Goal: Navigation & Orientation: Find specific page/section

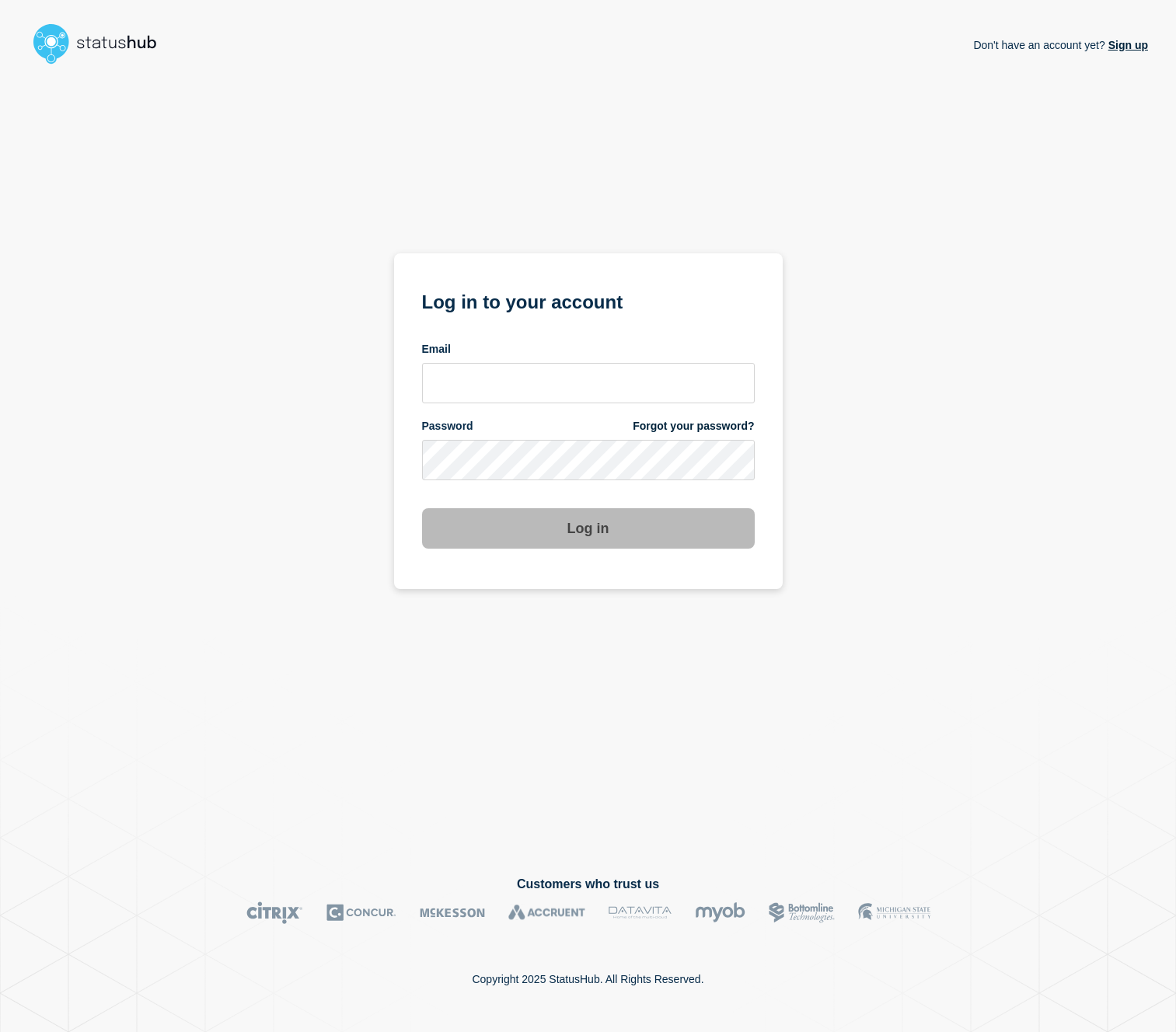
type input "[EMAIL_ADDRESS][PERSON_NAME][DOMAIN_NAME]"
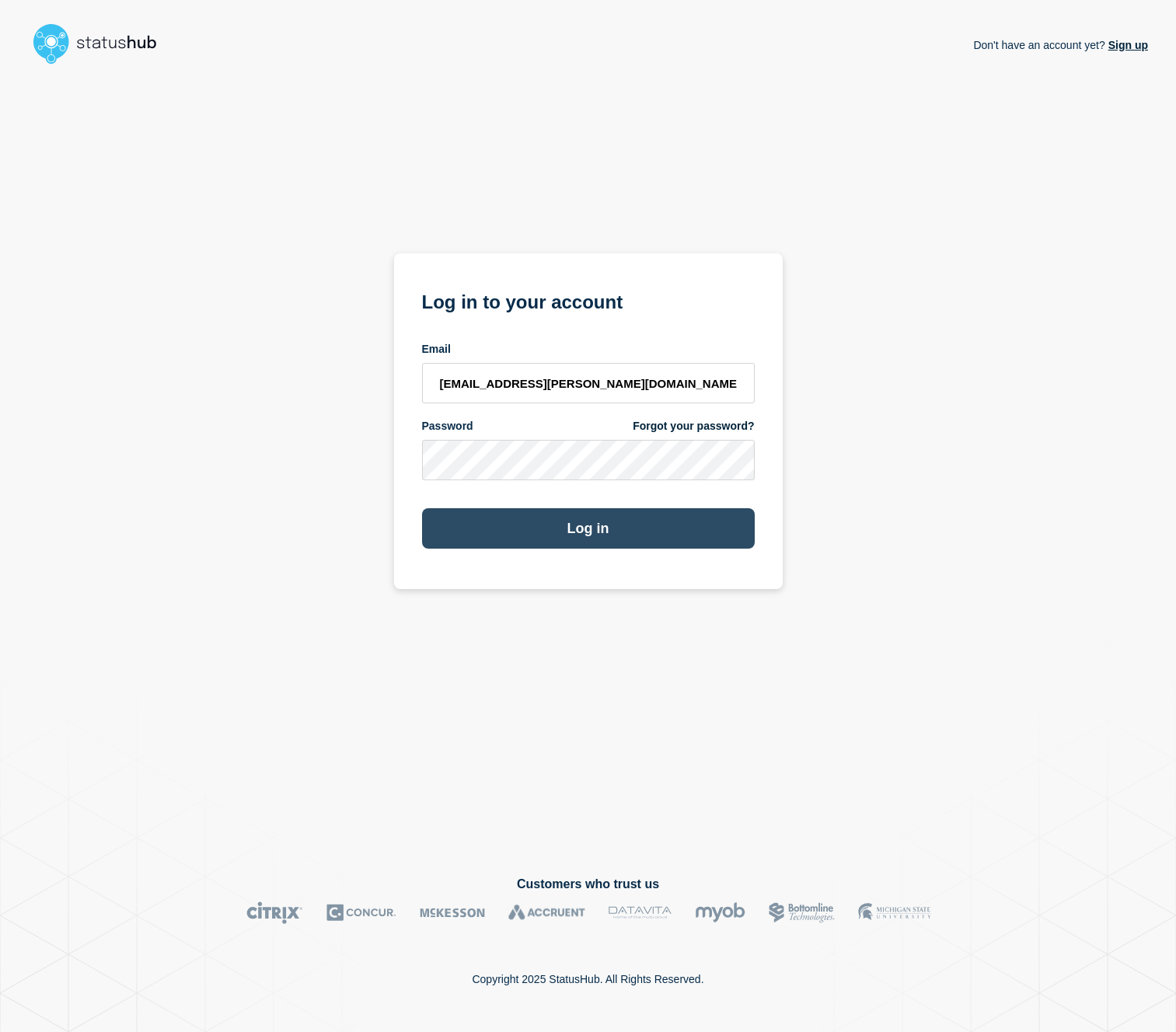
click at [590, 530] on button "Log in" at bounding box center [588, 529] width 333 height 40
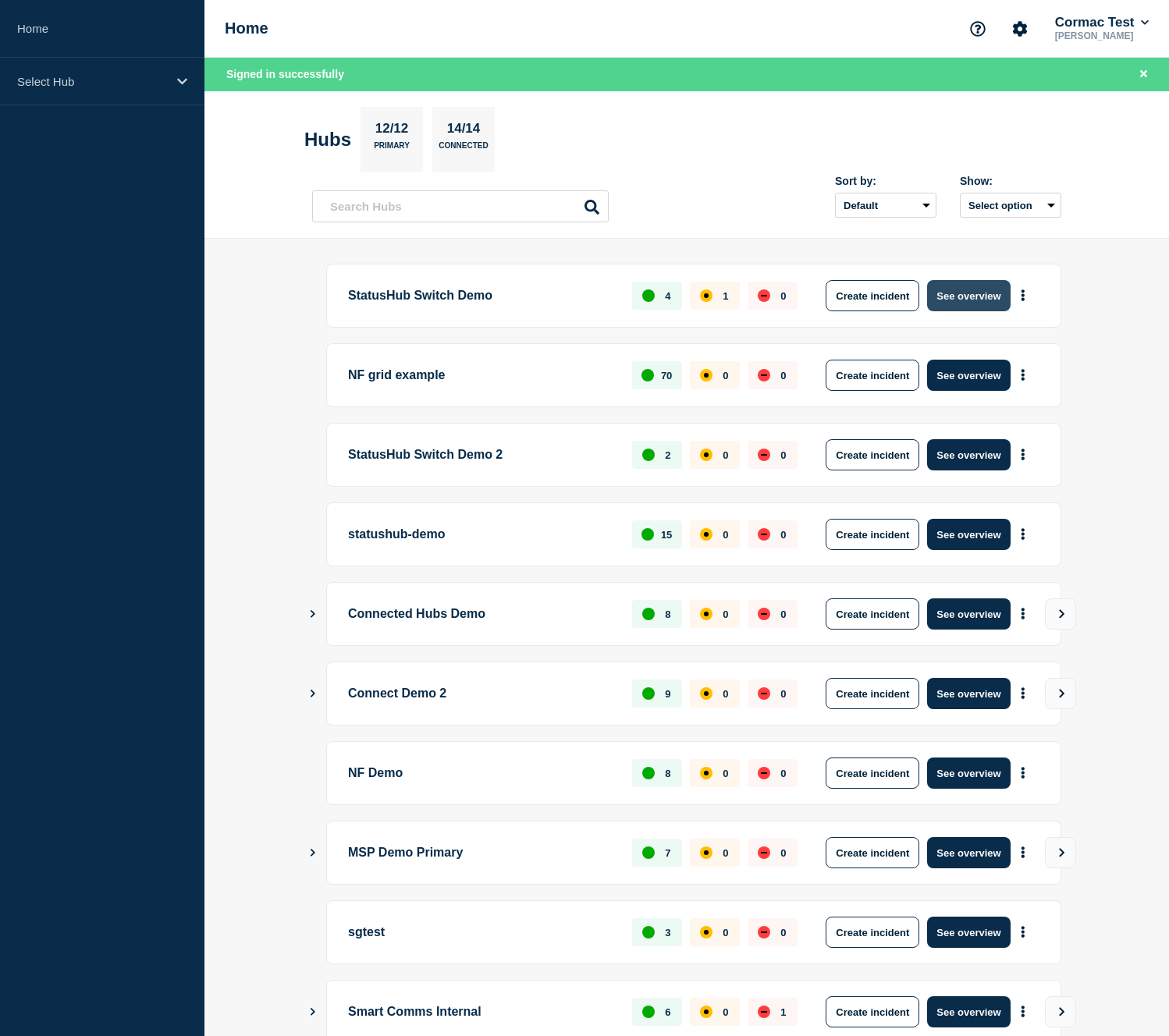
click at [956, 295] on button "See overview" at bounding box center [968, 295] width 83 height 31
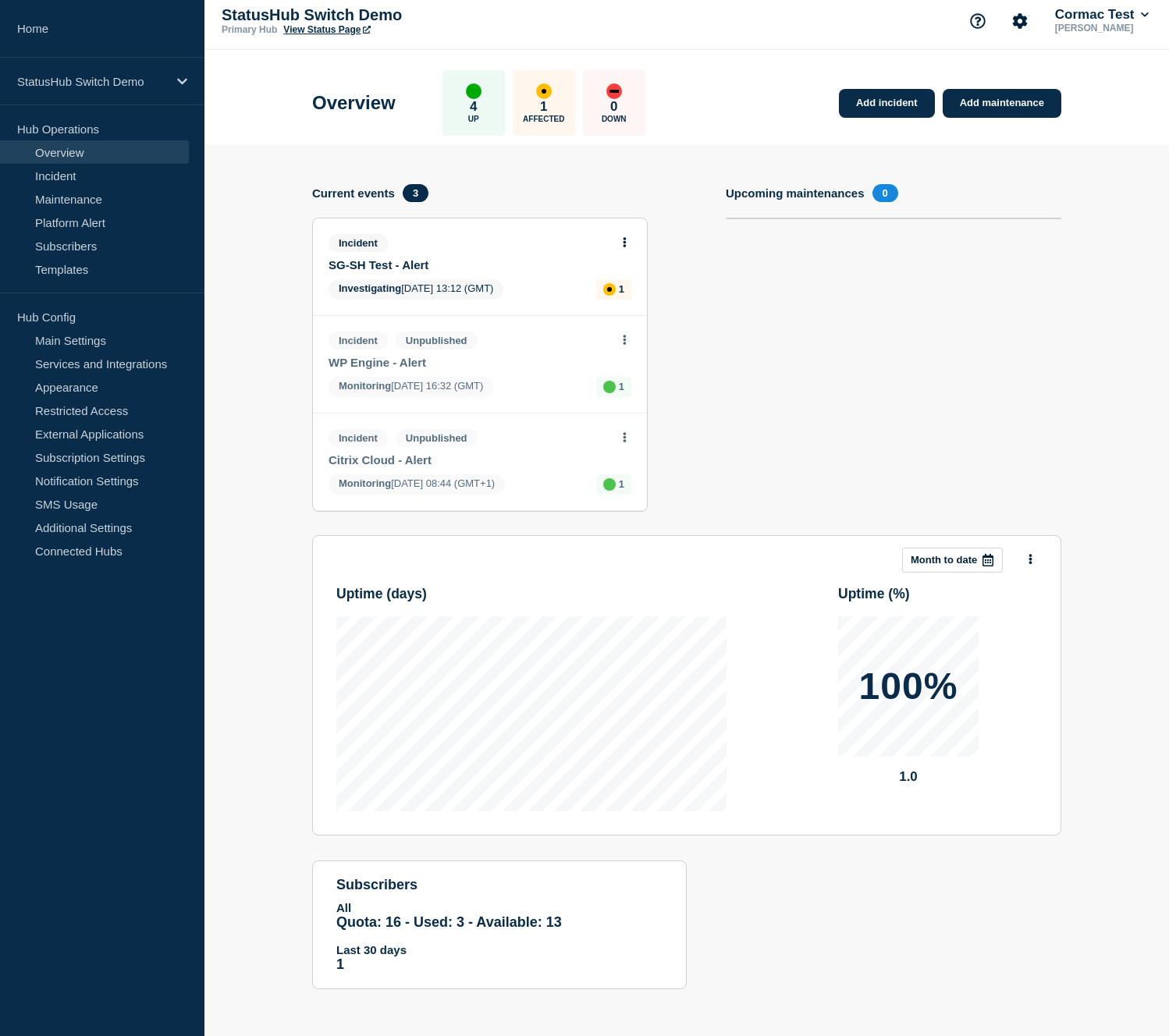
scroll to position [37, 0]
click at [968, 554] on p "Month to date" at bounding box center [943, 560] width 67 height 11
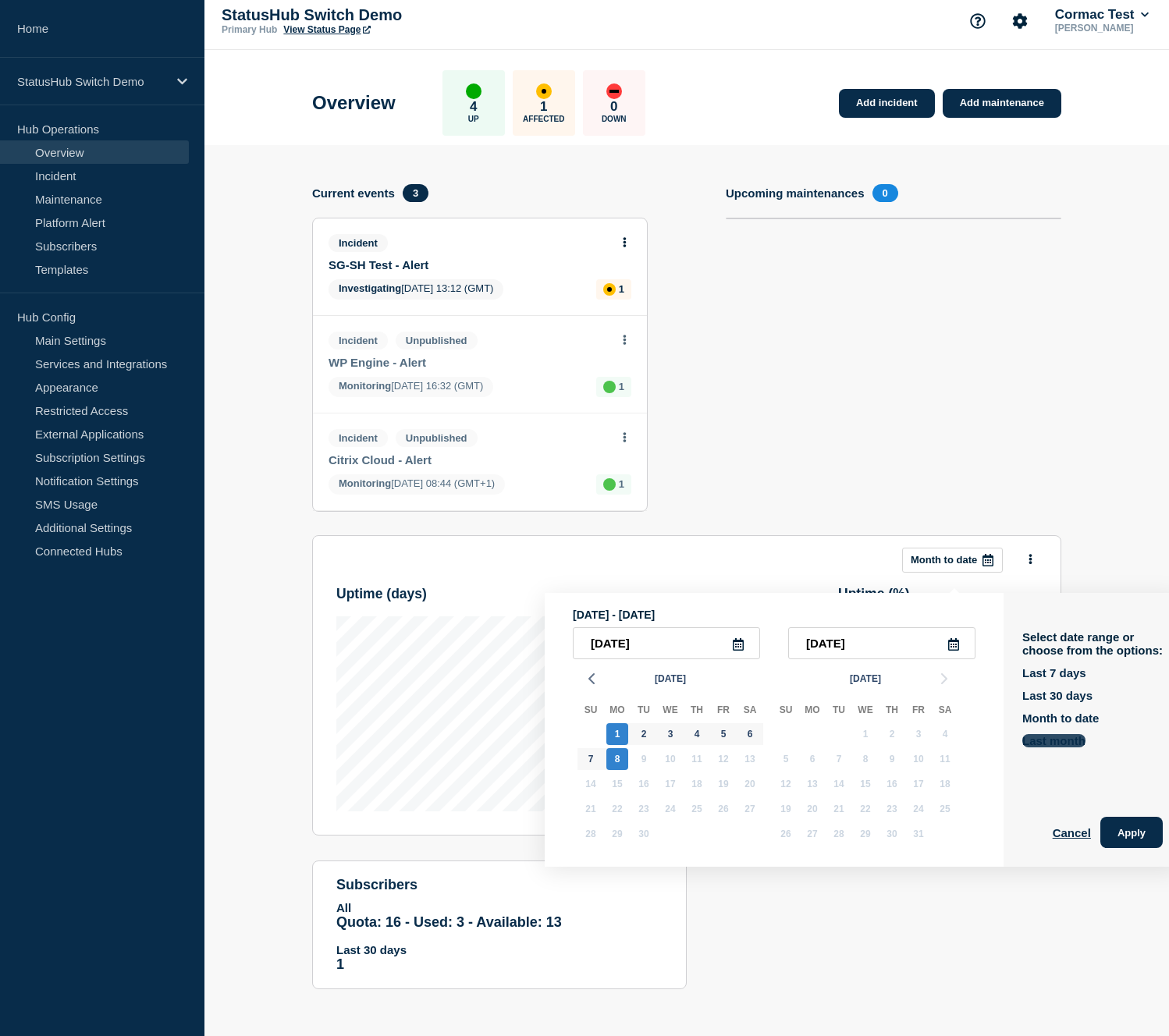
click at [1029, 734] on button "Last month" at bounding box center [1054, 741] width 63 height 13
type input "2025-08-01"
type input "2025-08-31"
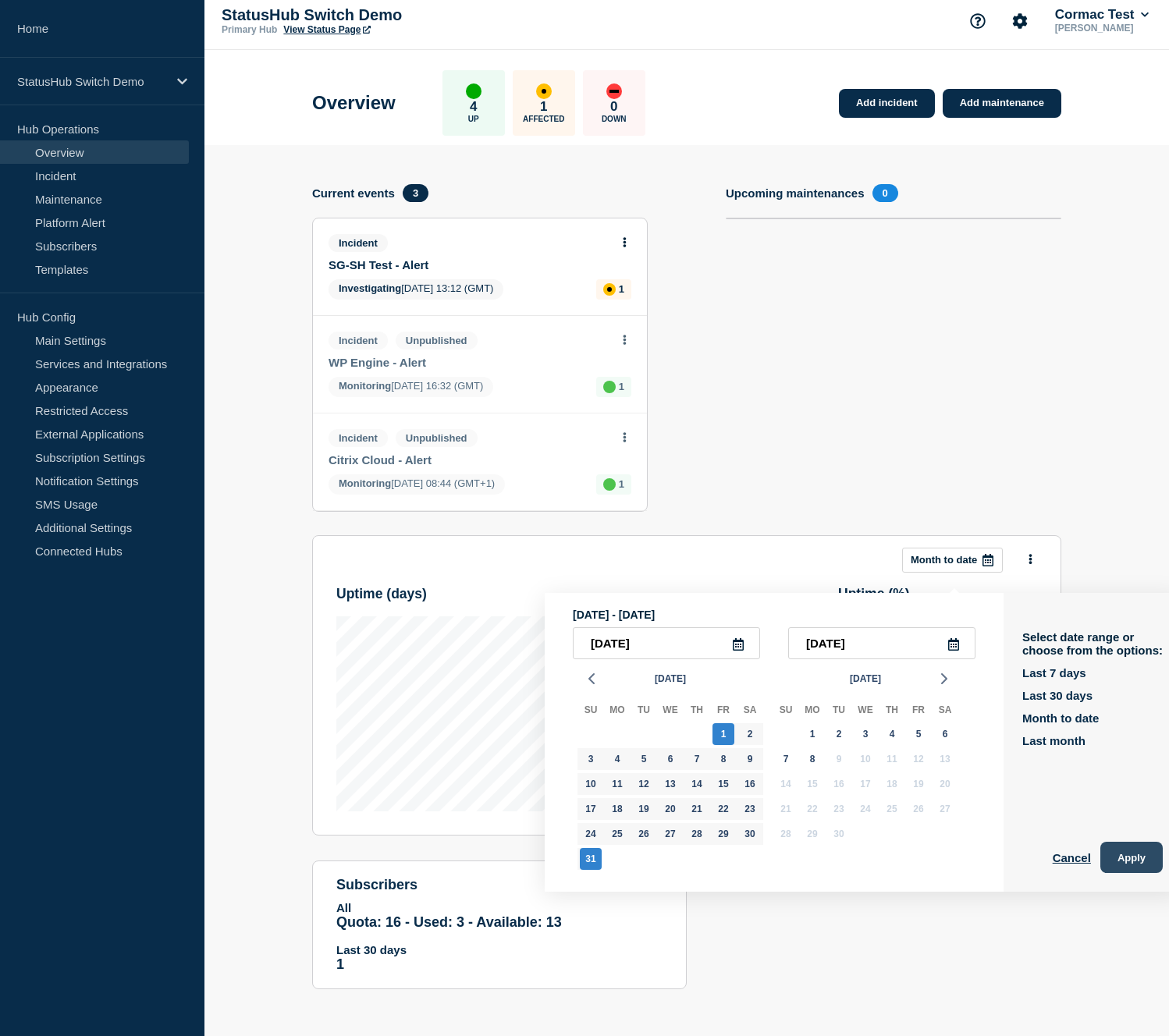
click at [1115, 842] on button "Apply" at bounding box center [1131, 858] width 62 height 31
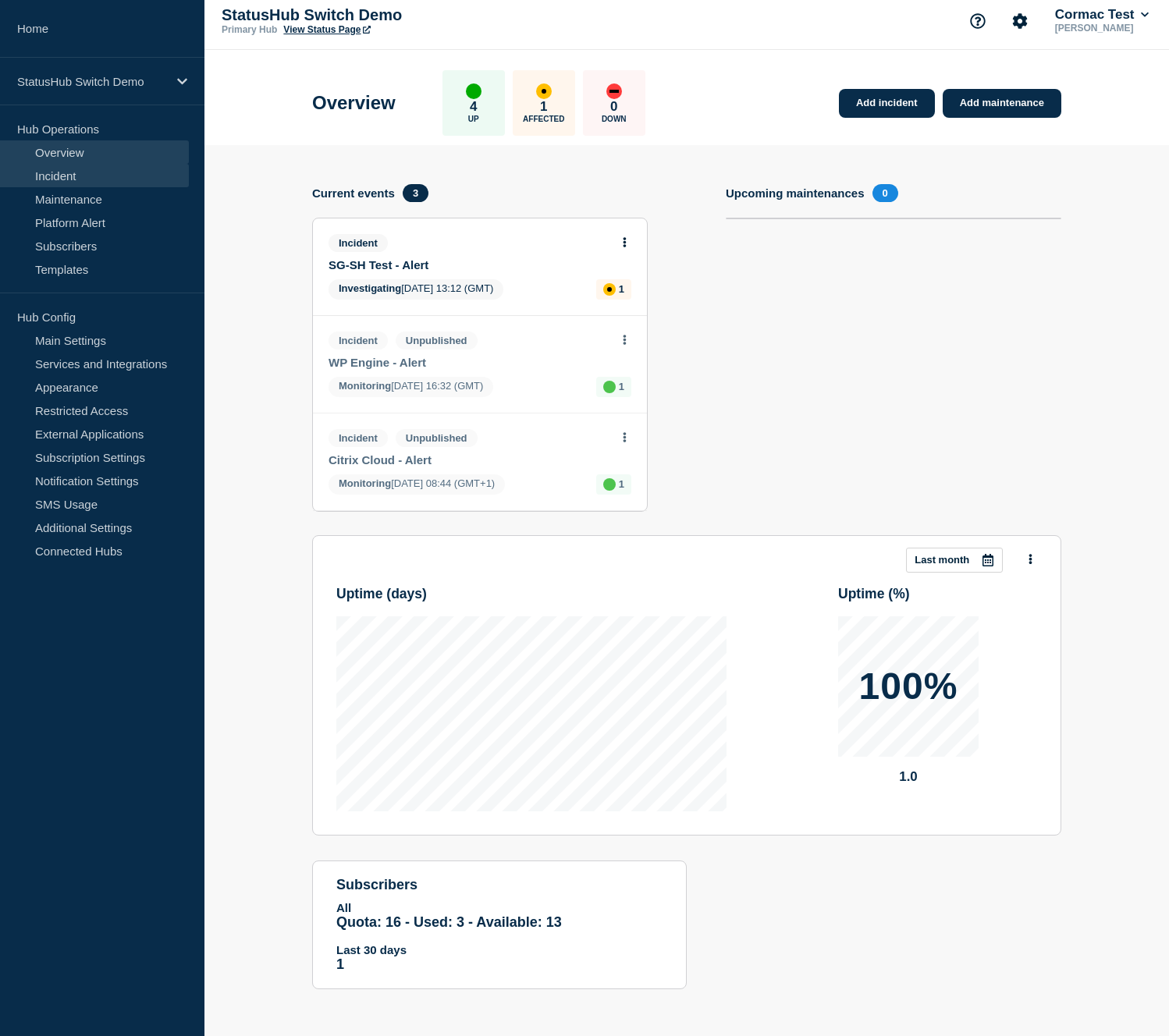
click at [55, 174] on link "Incident" at bounding box center [94, 175] width 189 height 24
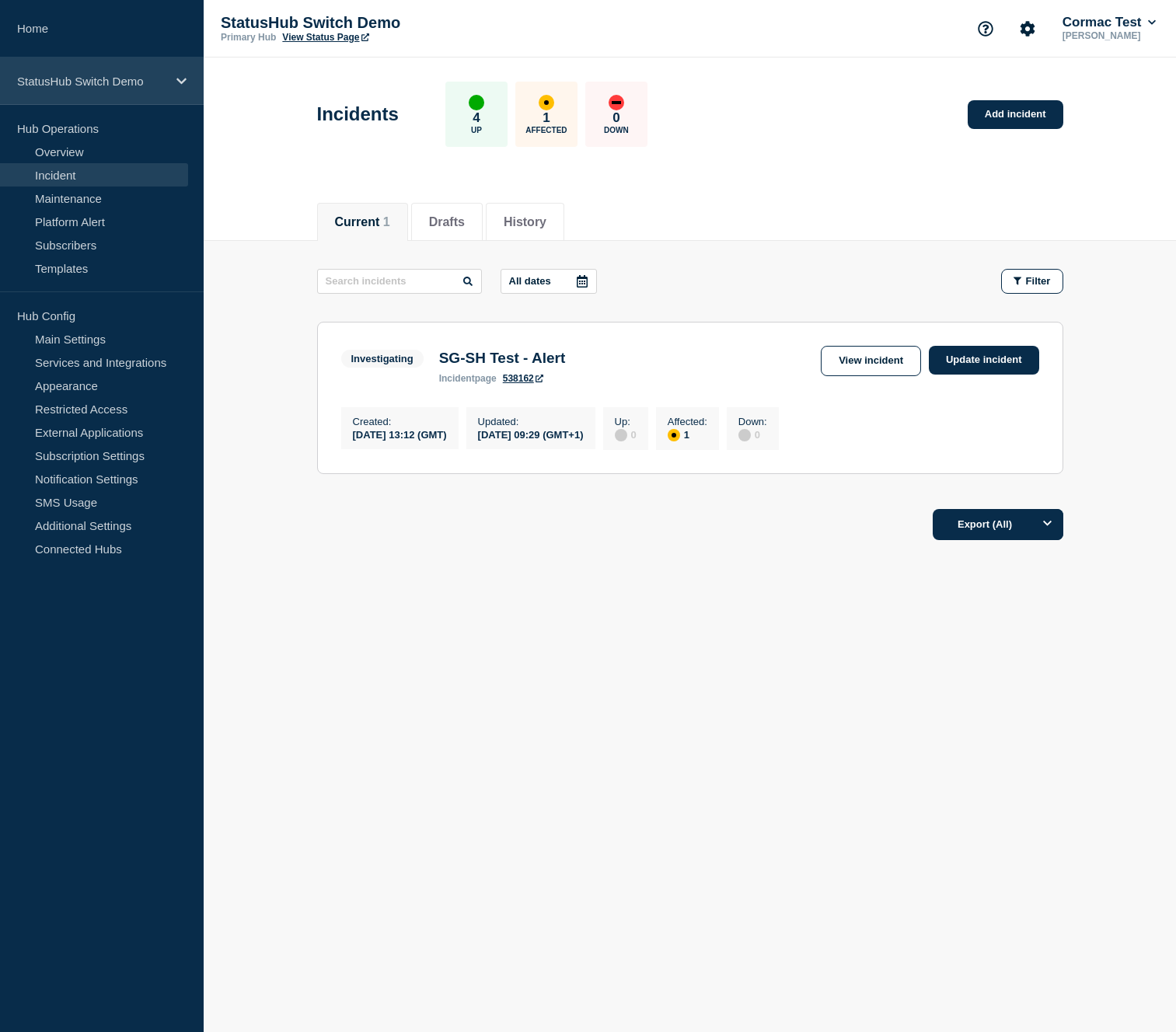
click at [152, 86] on p "StatusHub Switch Demo" at bounding box center [91, 81] width 150 height 13
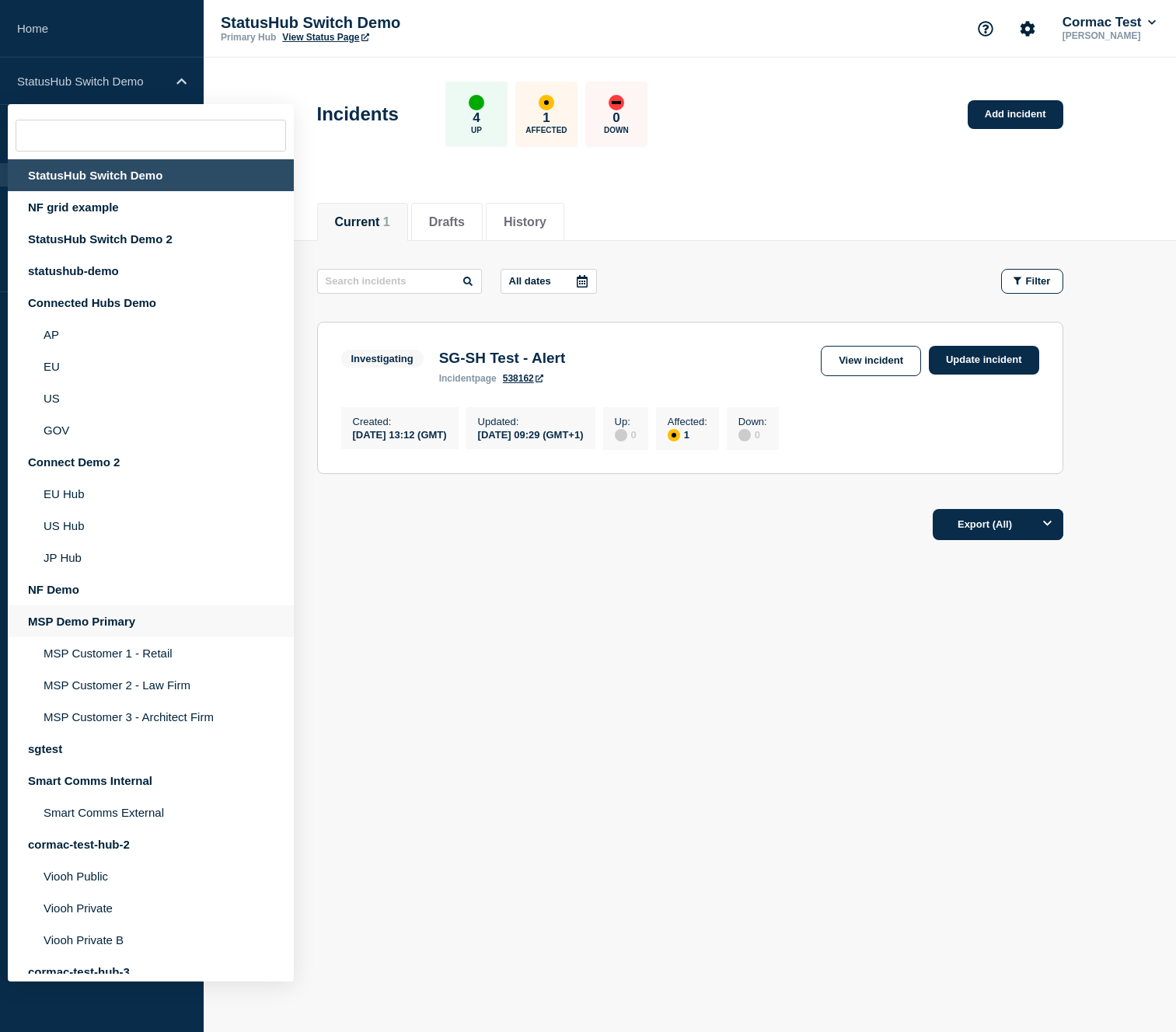
click at [91, 638] on div "MSP Demo Primary" at bounding box center [151, 621] width 286 height 32
